Goal: Find specific page/section: Find specific page/section

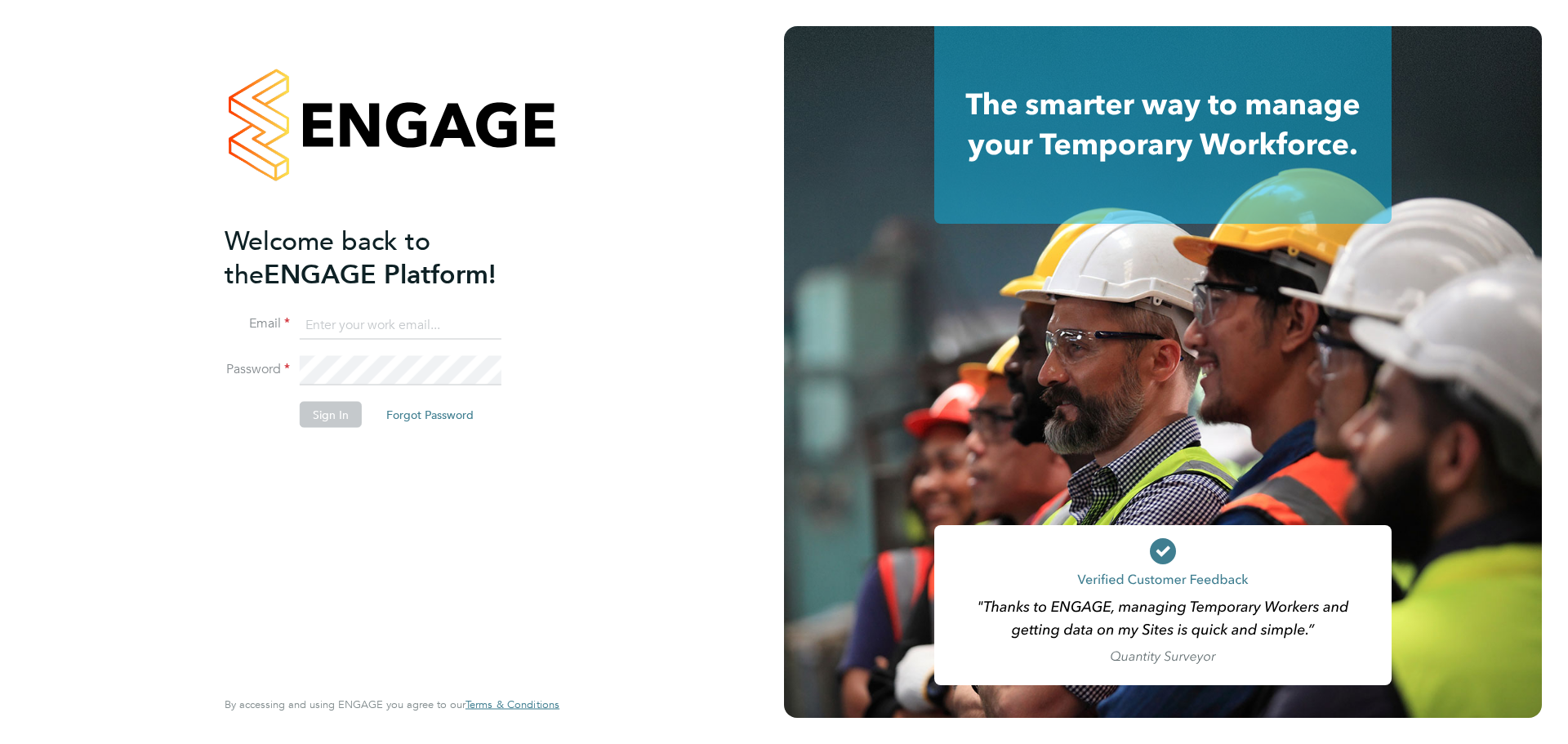
type input "lauren.alldis@technicalresources.co.uk"
click at [393, 364] on fieldset "Email lauren.alldis@technicalresources.co.uk Password Sign In Forgot Password" at bounding box center [383, 377] width 318 height 134
click at [340, 421] on button "Sign In" at bounding box center [330, 415] width 62 height 26
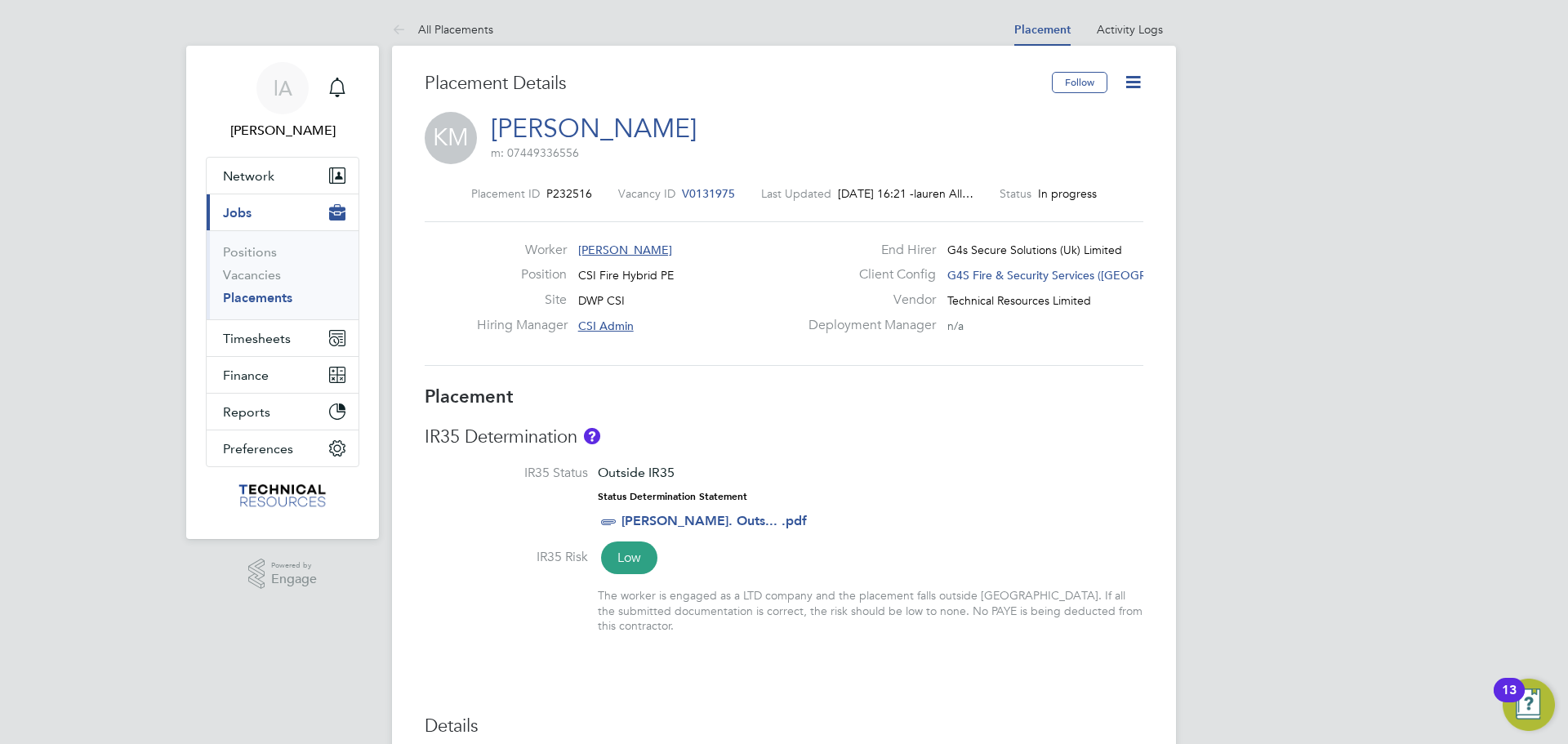
click at [267, 291] on link "Placements" at bounding box center [258, 297] width 69 height 16
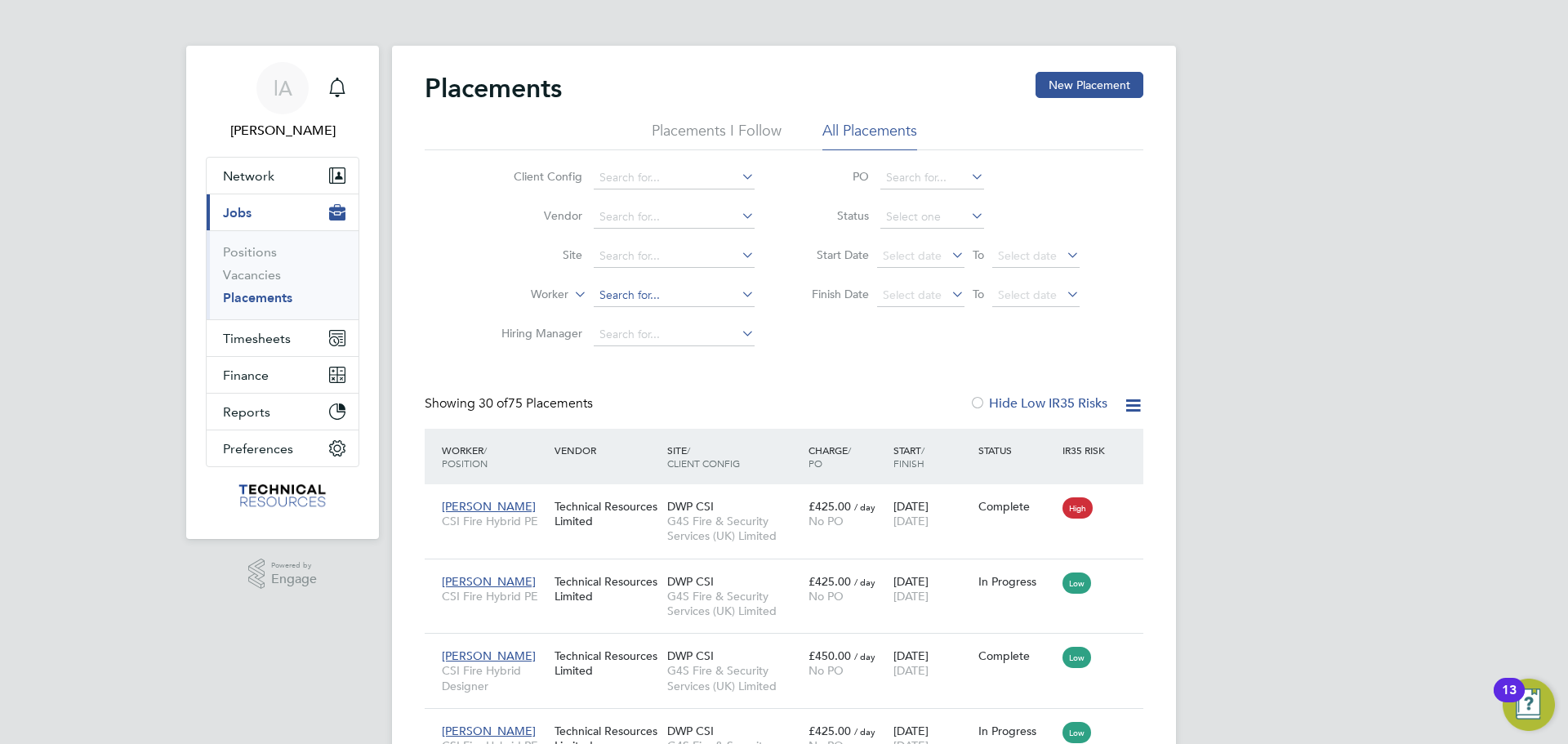
click at [662, 296] on input at bounding box center [674, 295] width 161 height 23
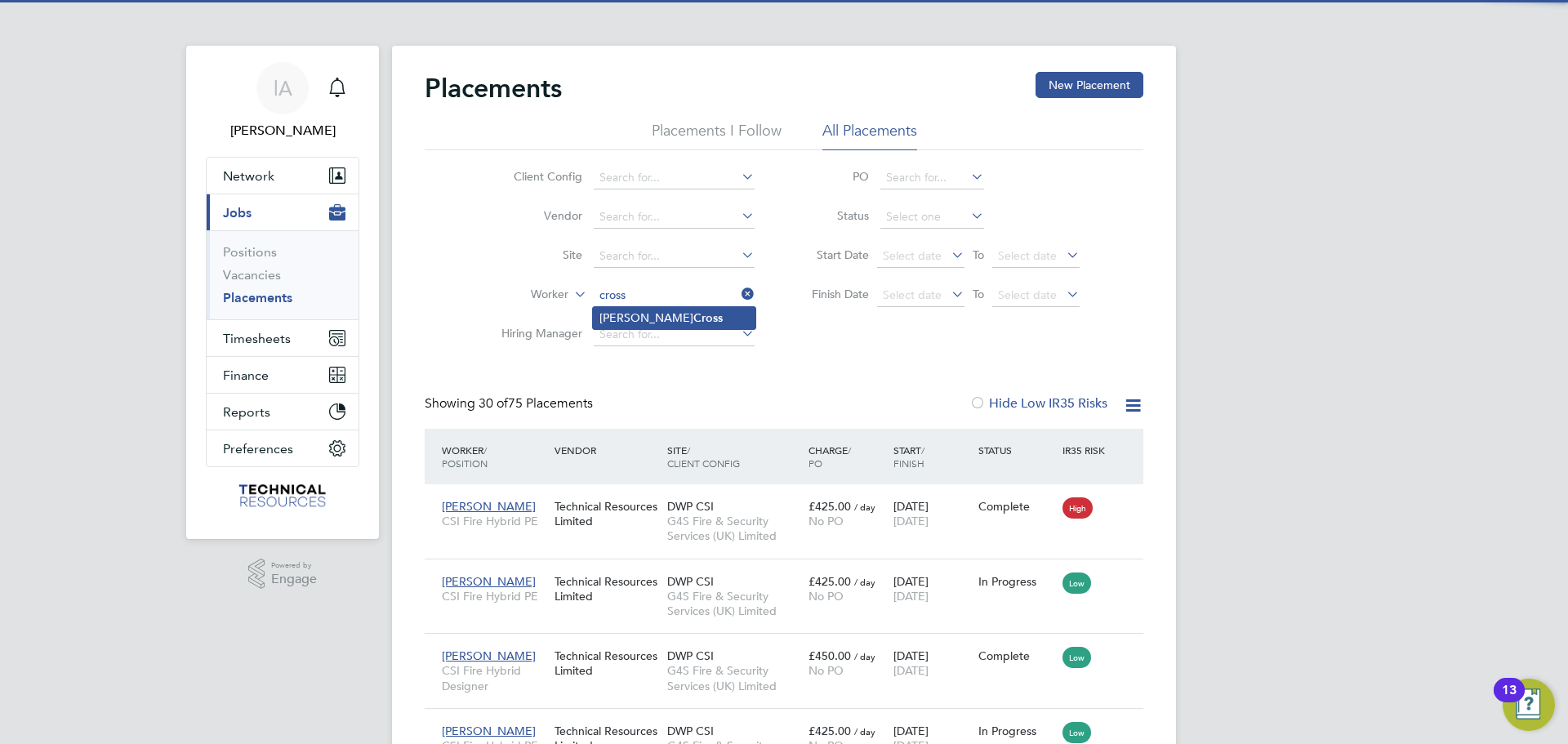
click at [680, 309] on li "Andrew Cross" at bounding box center [674, 318] width 162 height 22
type input "[PERSON_NAME]"
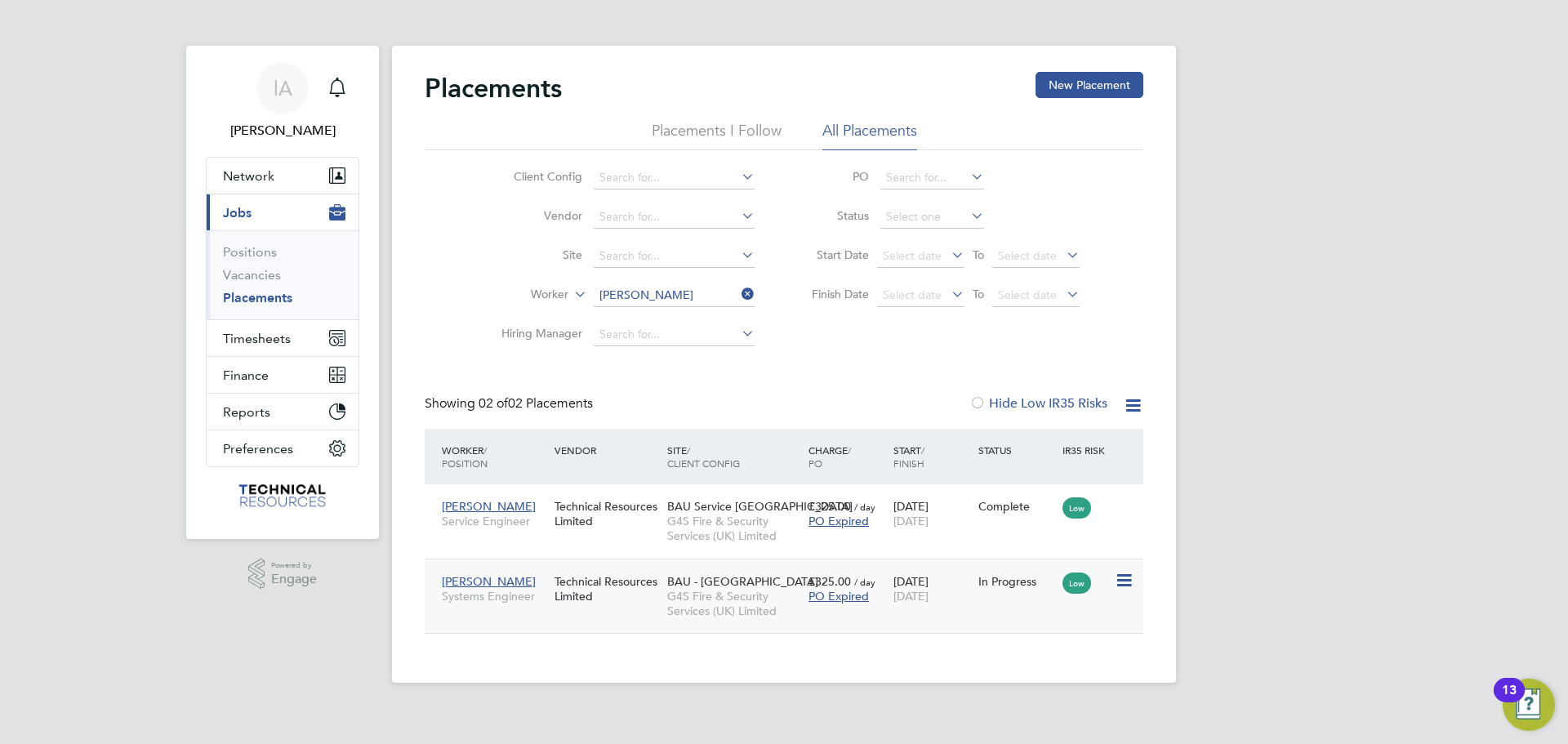
click at [629, 608] on div "Technical Resources Limited" at bounding box center [607, 589] width 113 height 45
